Goal: Ask a question: Seek information or help from site administrators or community

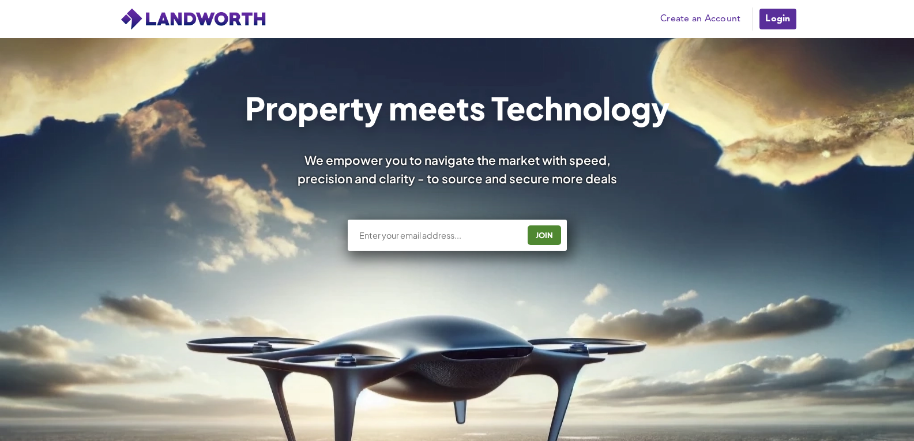
click at [790, 17] on link "Login" at bounding box center [777, 18] width 39 height 23
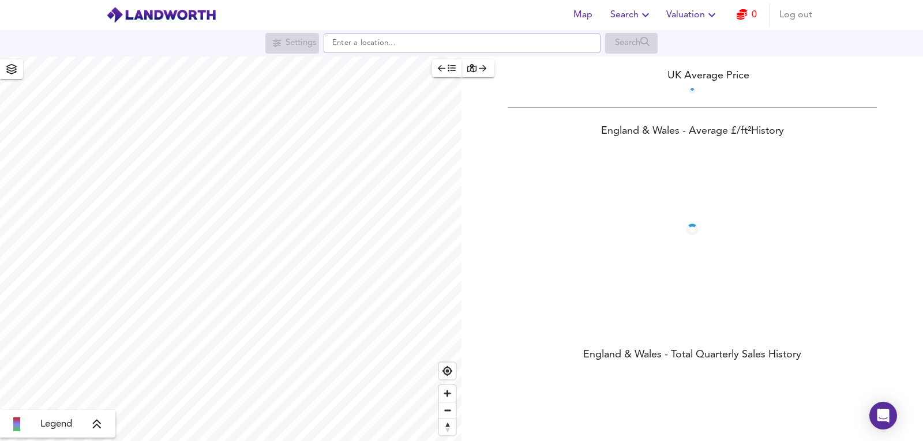
drag, startPoint x: 716, startPoint y: 17, endPoint x: 737, endPoint y: 11, distance: 22.3
click at [719, 17] on icon "button" at bounding box center [712, 15] width 14 height 14
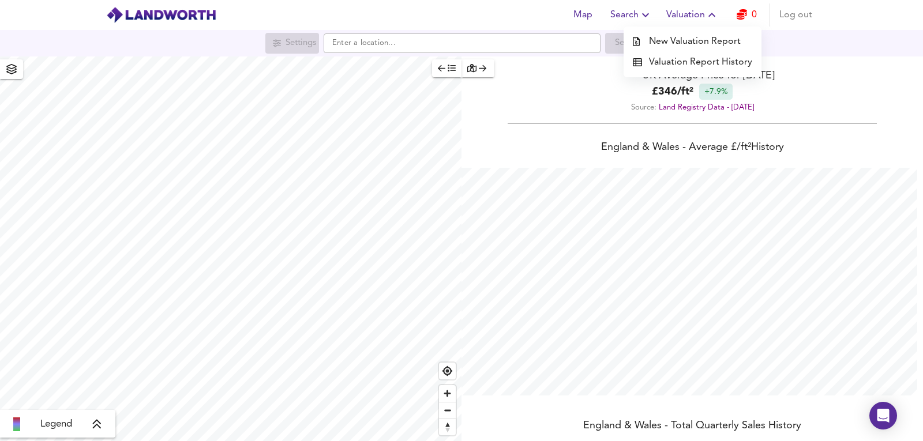
scroll to position [441, 923]
click at [738, 10] on icon "button" at bounding box center [741, 14] width 10 height 10
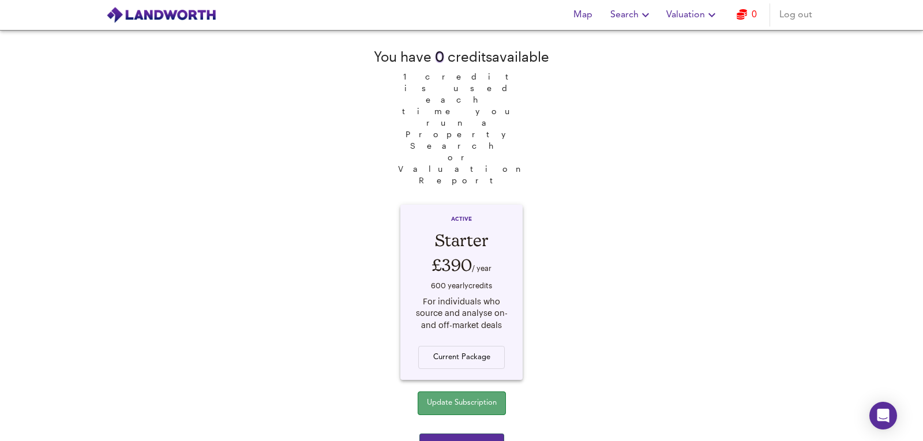
click at [479, 397] on span "Update Subscription" at bounding box center [462, 403] width 70 height 13
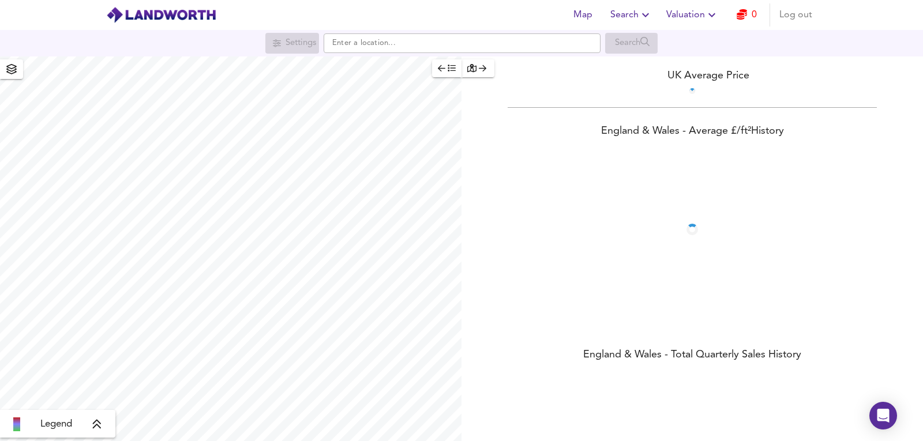
click at [744, 12] on icon "button" at bounding box center [741, 14] width 10 height 10
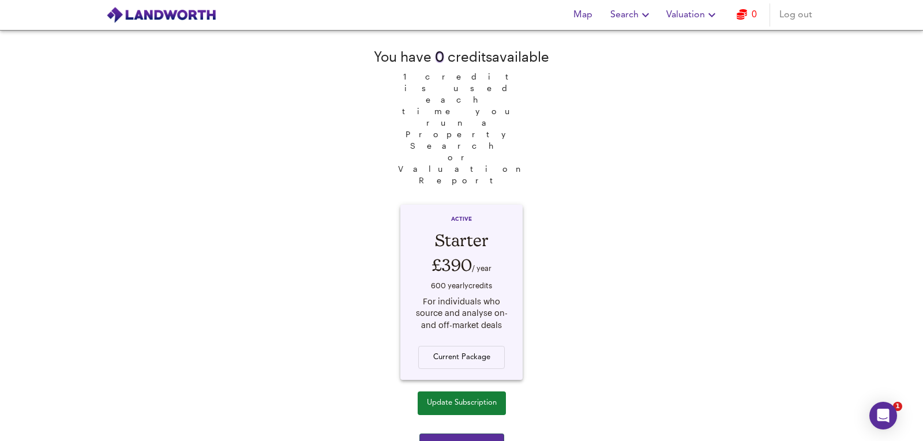
click at [744, 12] on icon "button" at bounding box center [741, 14] width 10 height 10
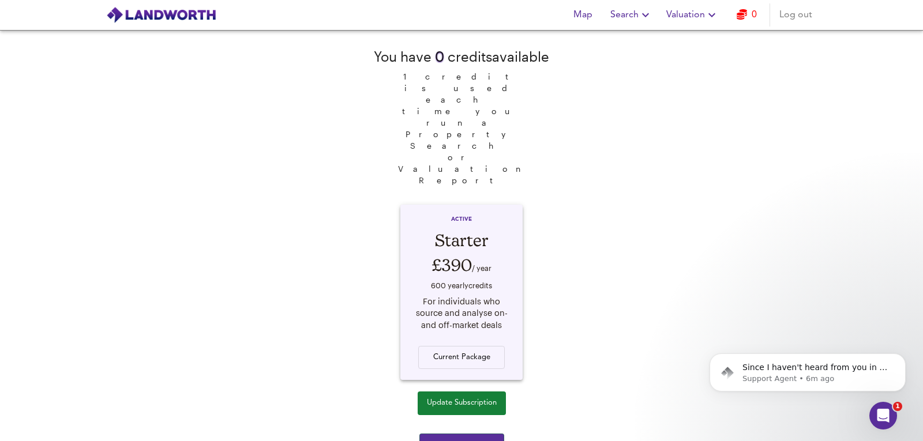
drag, startPoint x: 510, startPoint y: 411, endPoint x: 610, endPoint y: 430, distance: 101.5
click at [610, 430] on div "You have 0 credit s available 1 credit is used each time you run a Property Sea…" at bounding box center [461, 235] width 923 height 411
click at [795, 375] on p "Support Agent • 6m ago" at bounding box center [816, 379] width 149 height 10
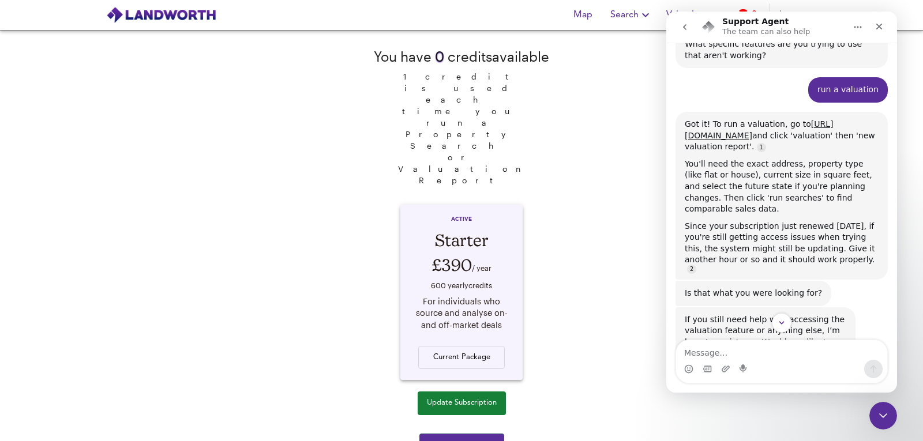
scroll to position [586, 0]
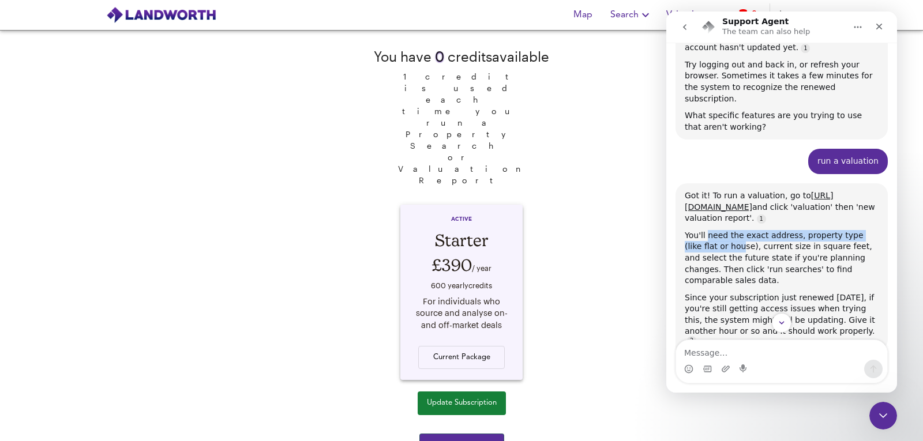
drag, startPoint x: 731, startPoint y: 217, endPoint x: 713, endPoint y: 240, distance: 29.2
click at [710, 240] on div "Got it! To run a valuation, go to [URL][DOMAIN_NAME] and click 'valuation' then…" at bounding box center [782, 267] width 194 height 154
click at [720, 242] on div "You'll need the exact address, property type (like flat or house), current size…" at bounding box center [782, 258] width 194 height 57
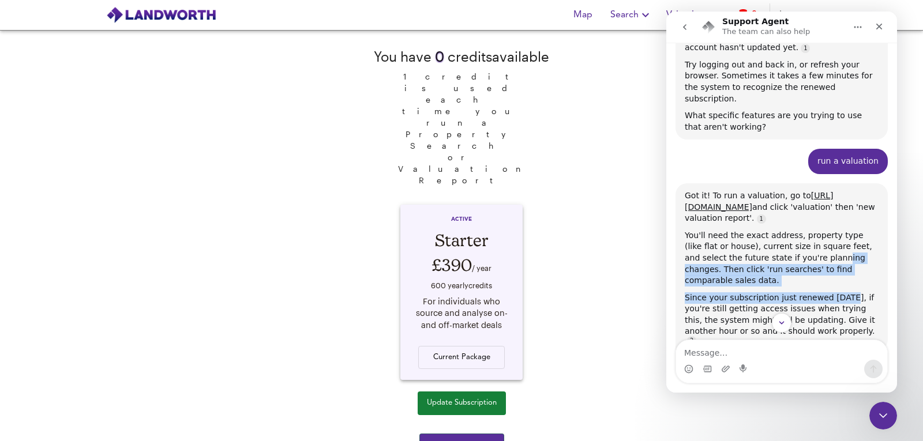
drag, startPoint x: 777, startPoint y: 242, endPoint x: 815, endPoint y: 269, distance: 45.9
click at [817, 270] on div "Got it! To run a valuation, go to [URL][DOMAIN_NAME] and click 'valuation' then…" at bounding box center [782, 267] width 194 height 154
click at [815, 269] on div "Got it! To run a valuation, go to [URL][DOMAIN_NAME] and click 'valuation' then…" at bounding box center [782, 267] width 194 height 154
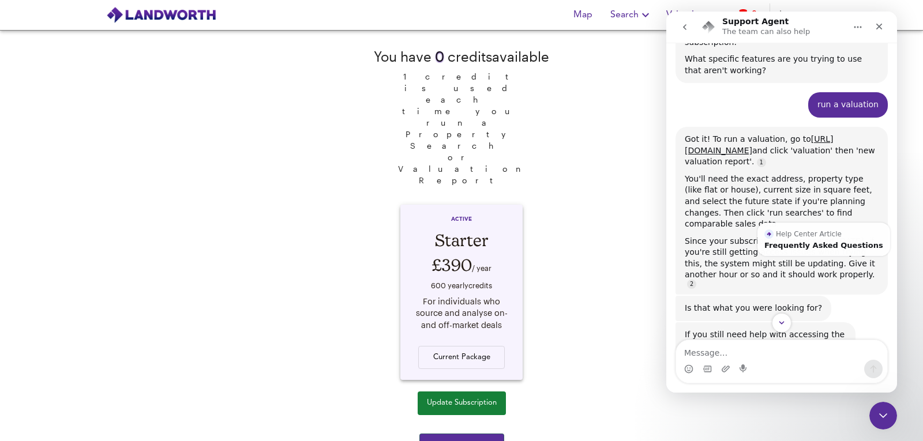
scroll to position [701, 0]
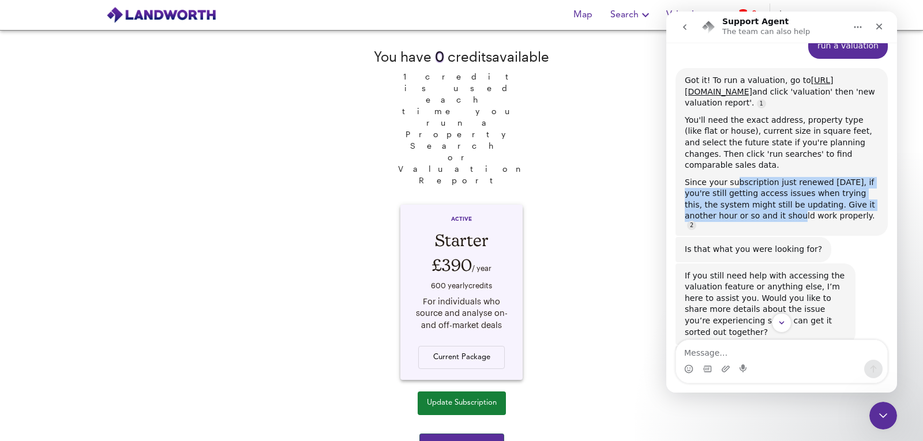
drag, startPoint x: 733, startPoint y: 160, endPoint x: 744, endPoint y: 194, distance: 35.2
click at [745, 194] on div "Since your subscription just renewed [DATE], if you're still getting access iss…" at bounding box center [782, 203] width 194 height 52
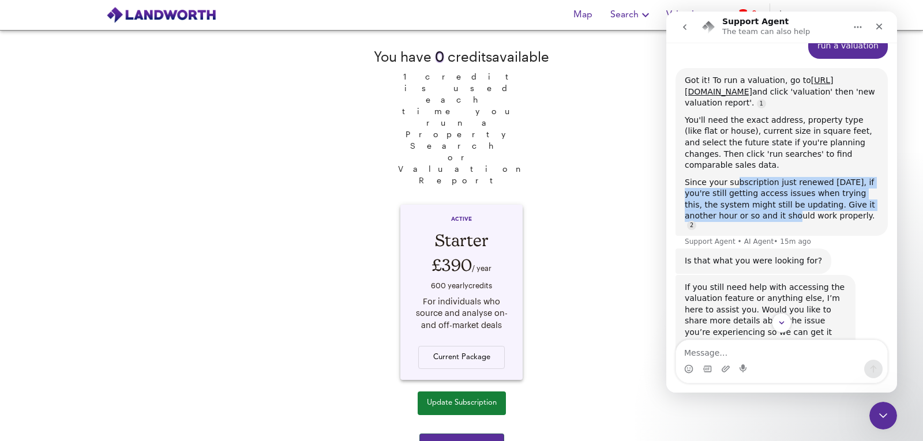
click at [744, 194] on div "Since your subscription just renewed [DATE], if you're still getting access iss…" at bounding box center [782, 203] width 194 height 52
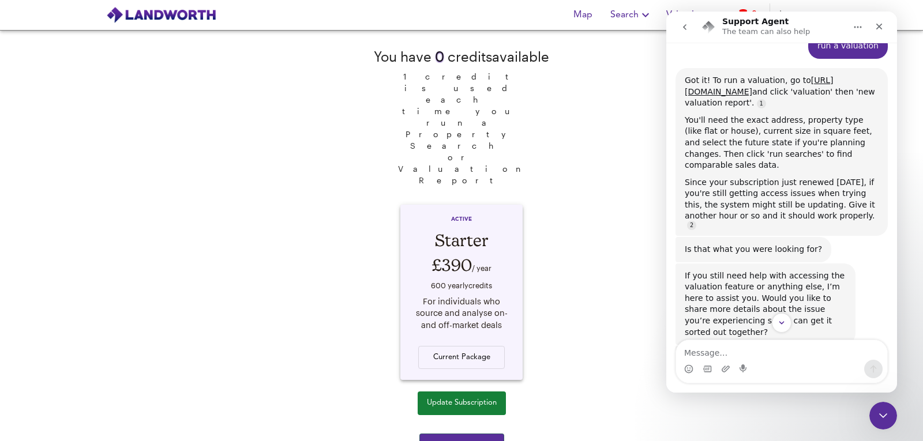
click at [744, 194] on div "Since your subscription just renewed [DATE], if you're still getting access iss…" at bounding box center [782, 203] width 194 height 52
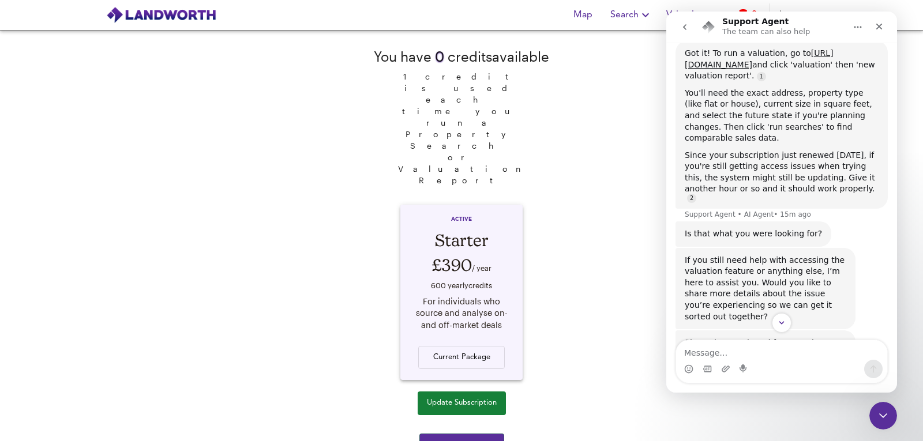
scroll to position [751, 0]
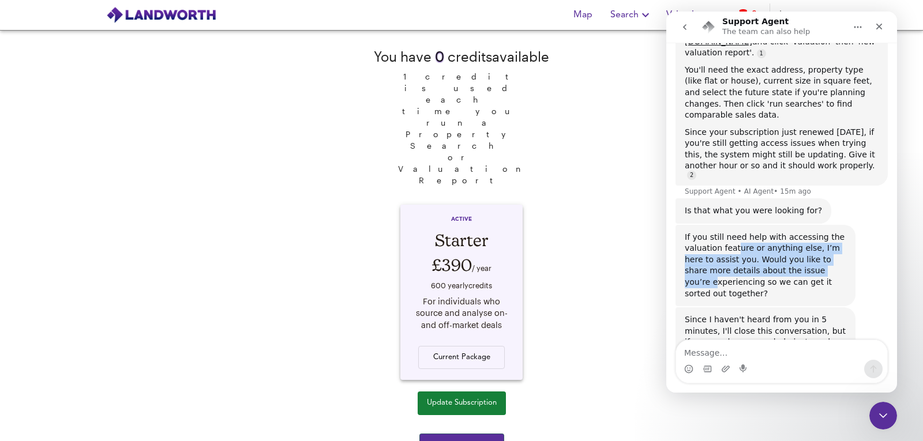
drag, startPoint x: 734, startPoint y: 216, endPoint x: 796, endPoint y: 246, distance: 69.1
click at [796, 246] on div "If you still need help with accessing the valuation feature or anything else, I…" at bounding box center [765, 266] width 161 height 68
